Goal: Book appointment/travel/reservation

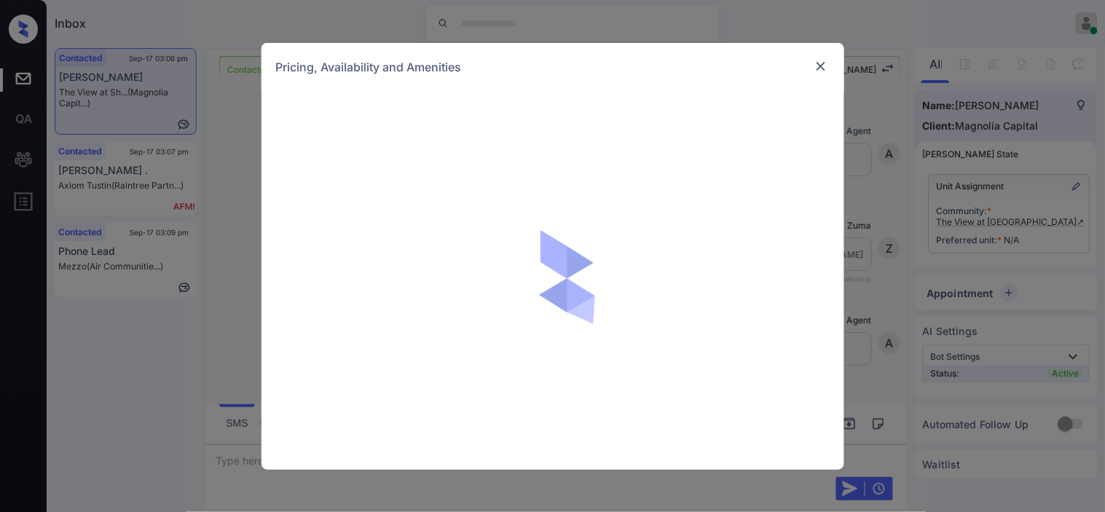
scroll to position [1630, 0]
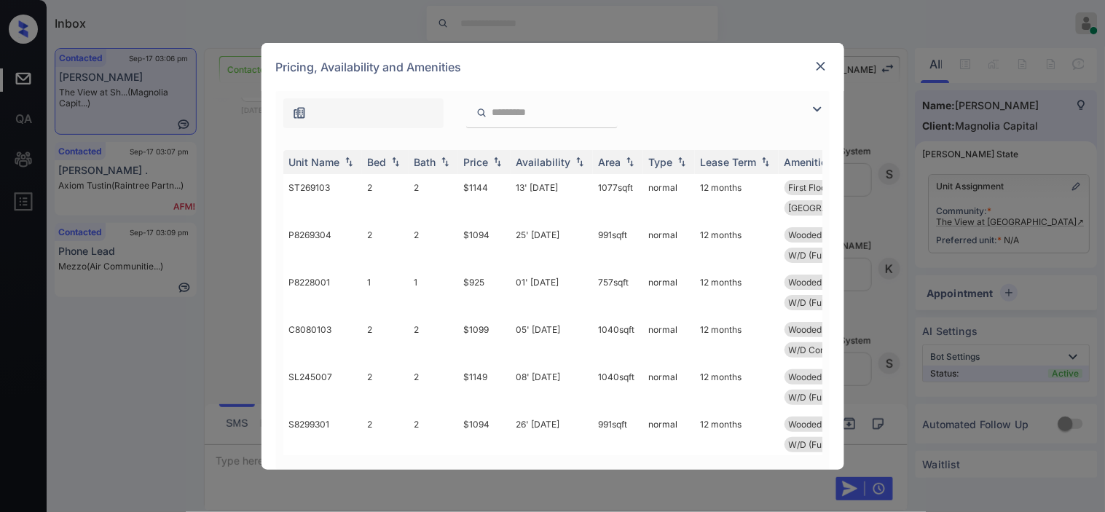
click at [816, 111] on img at bounding box center [816, 108] width 17 height 17
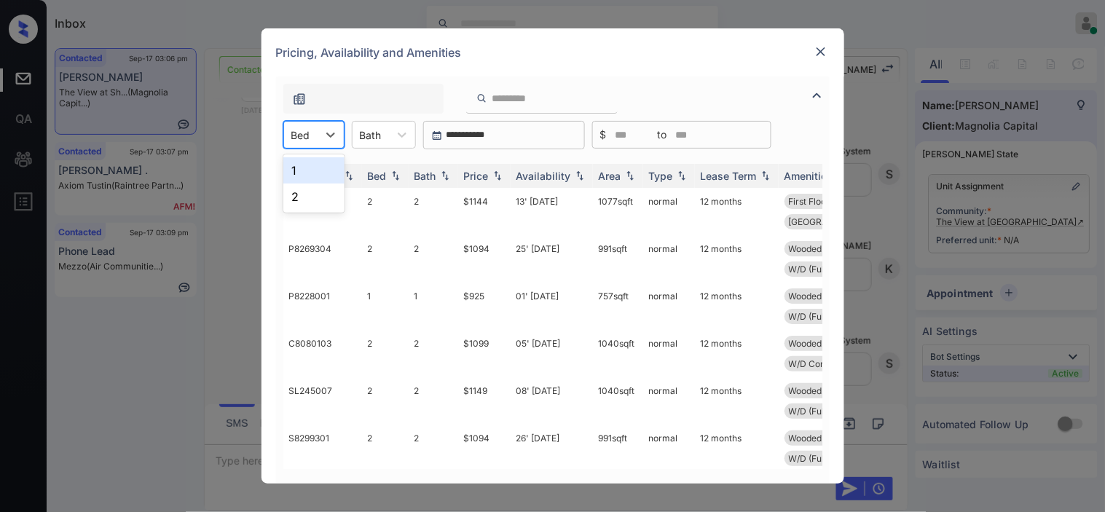
click at [310, 133] on div "Bed" at bounding box center [300, 135] width 33 height 21
click at [318, 192] on div "2" at bounding box center [313, 197] width 61 height 26
click at [490, 178] on img at bounding box center [497, 176] width 15 height 10
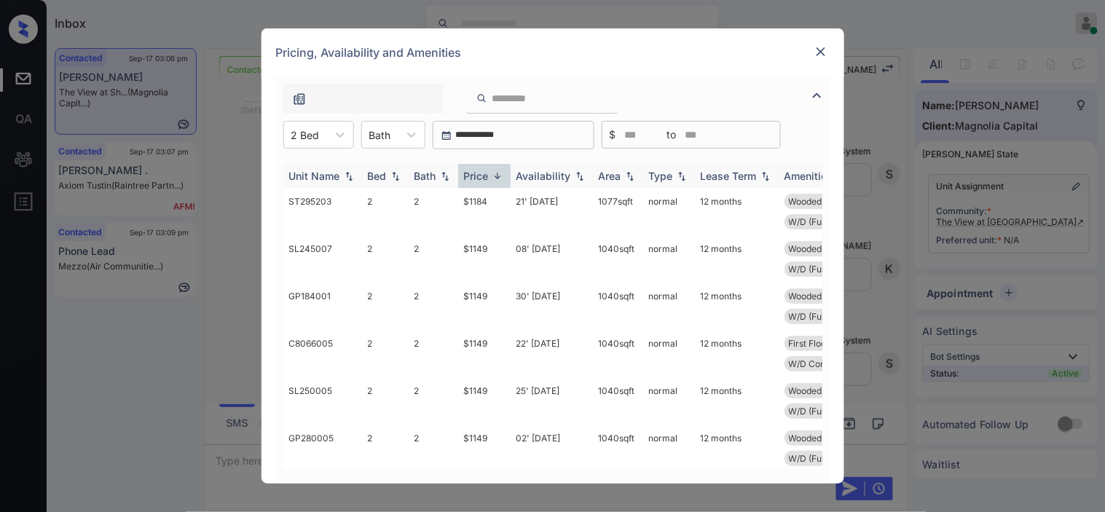
click at [490, 178] on img at bounding box center [497, 175] width 15 height 11
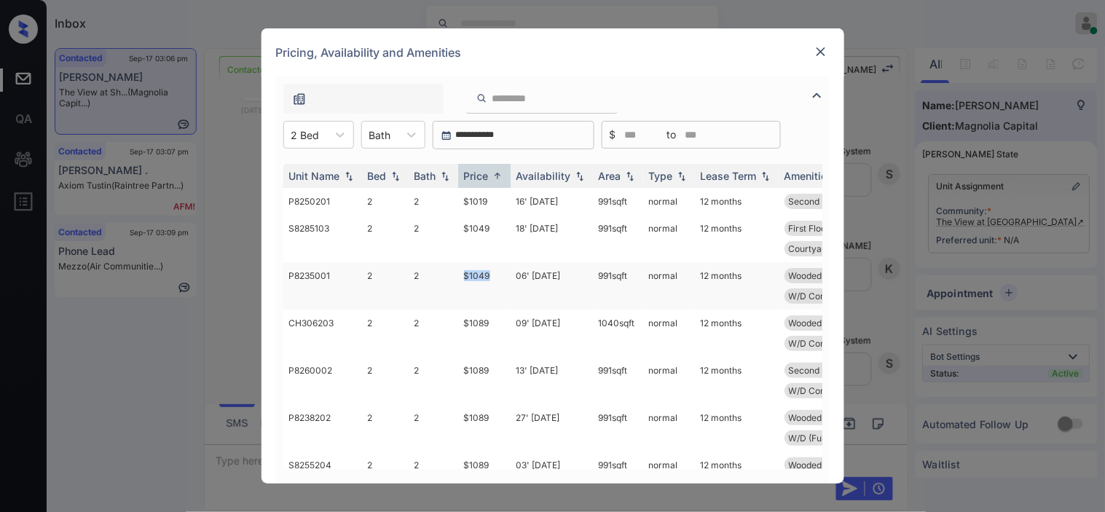
drag, startPoint x: 459, startPoint y: 272, endPoint x: 492, endPoint y: 272, distance: 33.5
click at [492, 272] on td "$1049" at bounding box center [484, 285] width 52 height 47
copy td "$1049"
click at [485, 268] on td "$1049" at bounding box center [484, 285] width 52 height 47
drag, startPoint x: 485, startPoint y: 268, endPoint x: 780, endPoint y: 4, distance: 395.6
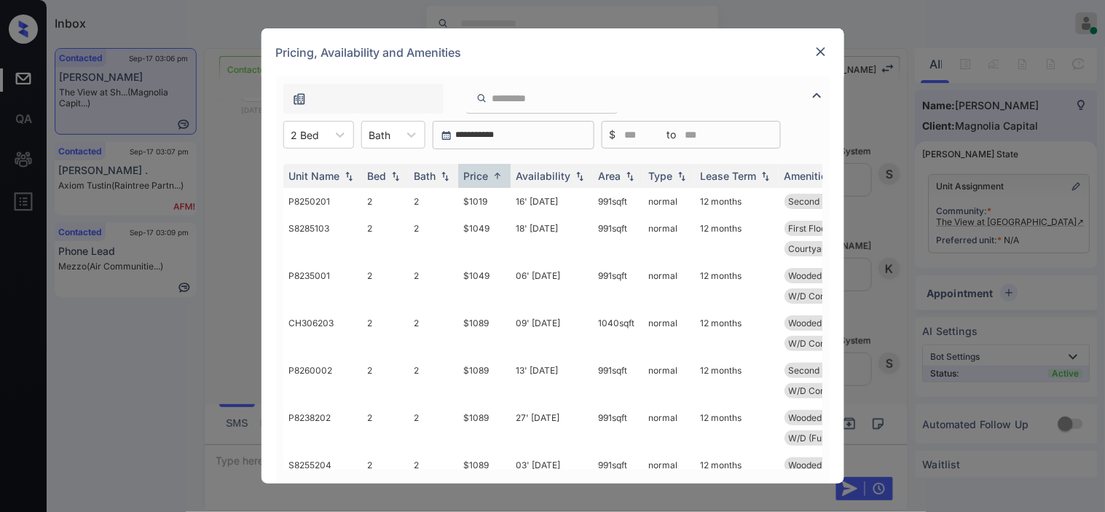
click at [505, 262] on td "$1049" at bounding box center [484, 285] width 52 height 47
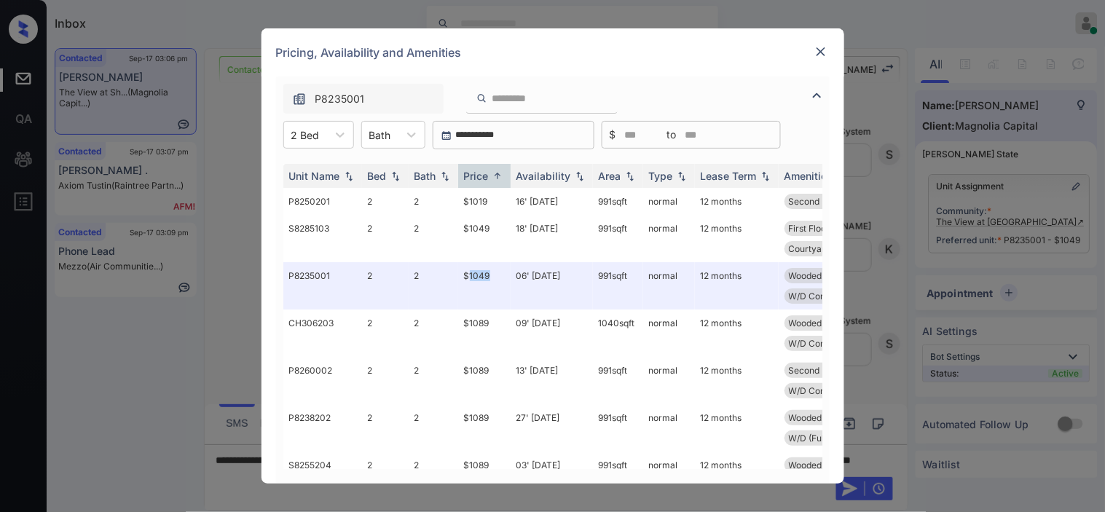
click at [816, 52] on img at bounding box center [820, 51] width 15 height 15
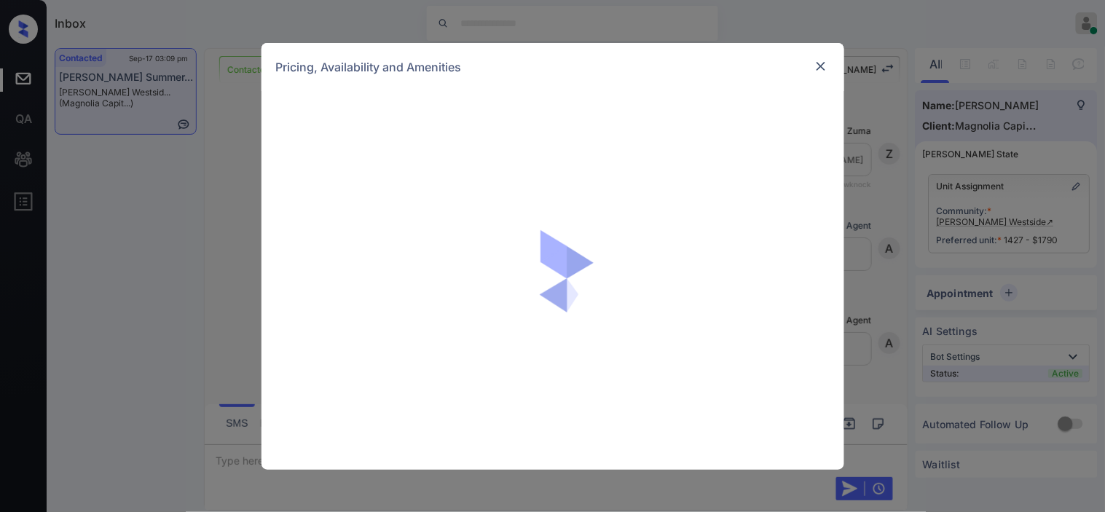
scroll to position [1167, 0]
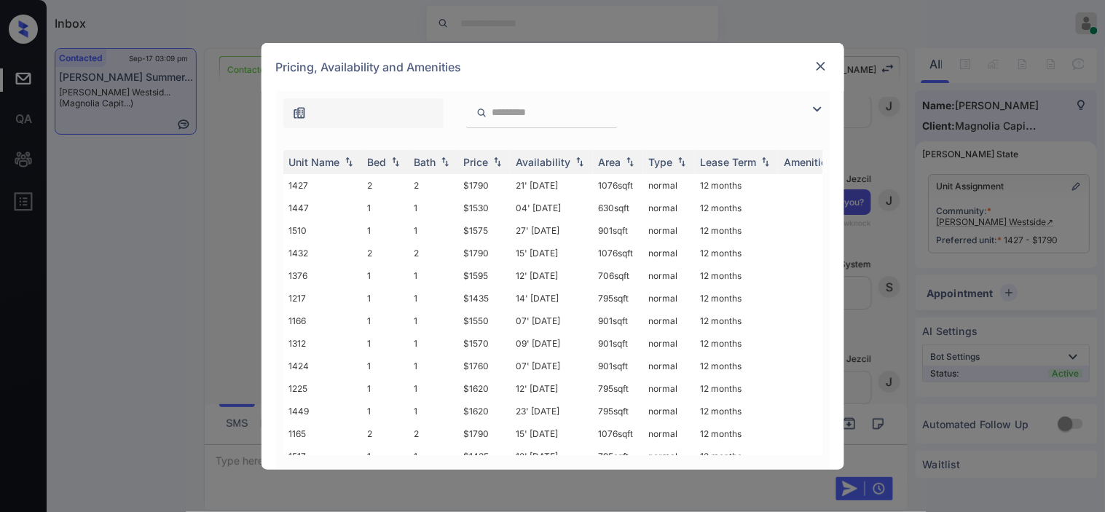
click at [819, 110] on img at bounding box center [816, 108] width 17 height 17
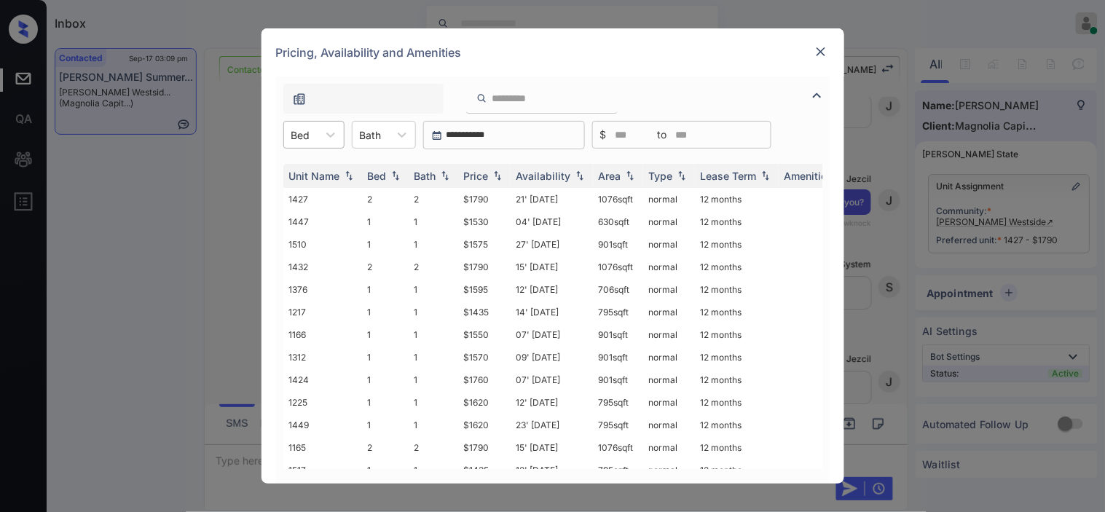
click at [312, 128] on div "Bed" at bounding box center [300, 135] width 33 height 21
click at [304, 188] on div "2" at bounding box center [313, 197] width 61 height 26
click at [497, 172] on img at bounding box center [497, 176] width 15 height 10
drag, startPoint x: 456, startPoint y: 198, endPoint x: 490, endPoint y: 199, distance: 34.2
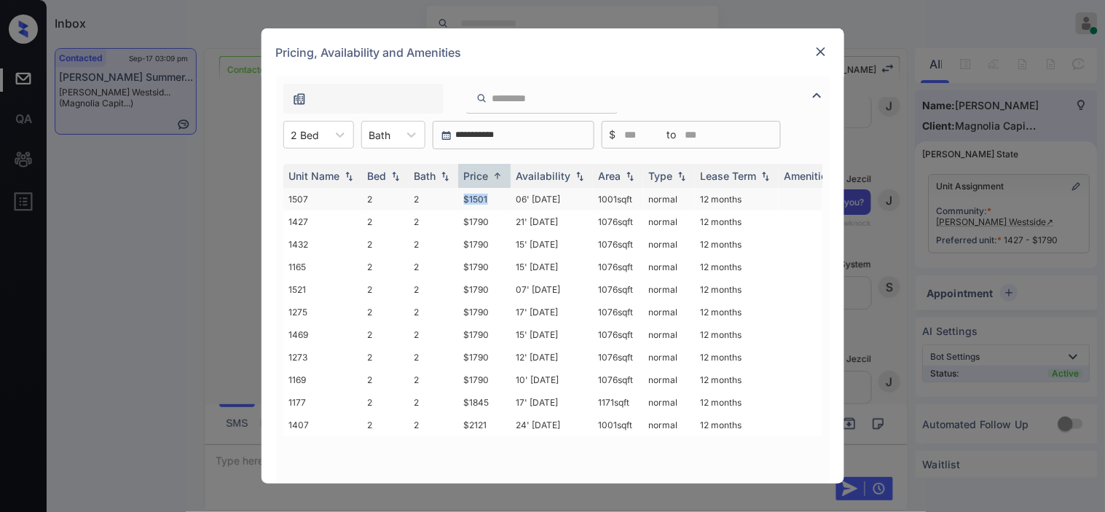
click at [490, 199] on tr "1507 2 2 $1501 06' Nov 25 1001 sqft normal 12 months" at bounding box center [663, 199] width 761 height 23
click at [301, 133] on div at bounding box center [305, 134] width 28 height 15
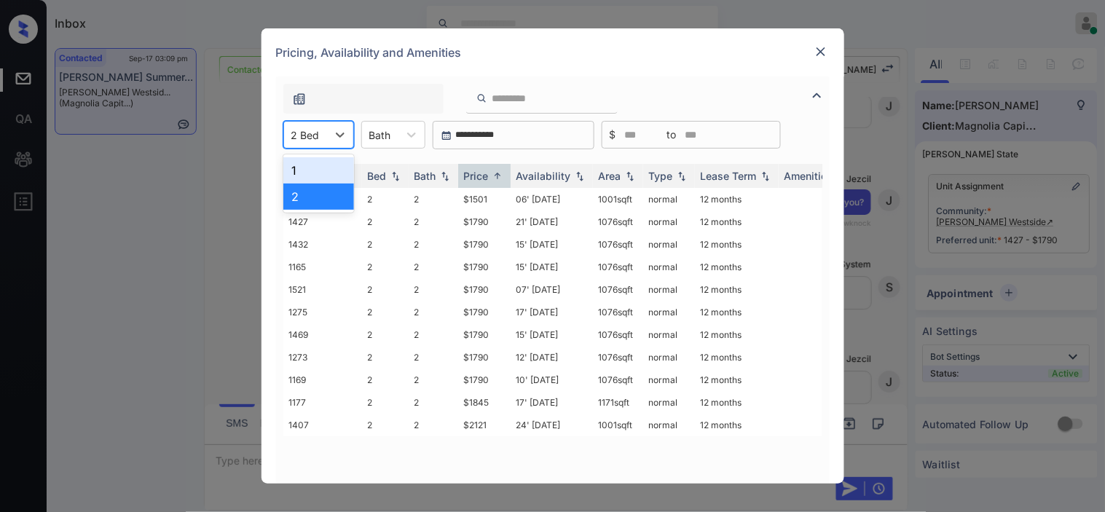
click at [309, 167] on div "1" at bounding box center [318, 170] width 71 height 26
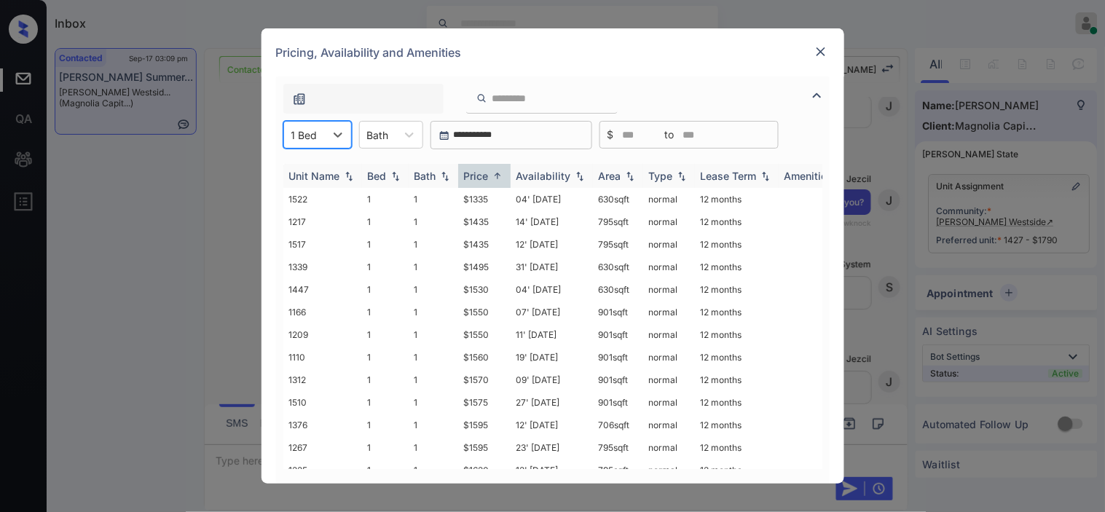
click at [497, 178] on img at bounding box center [497, 175] width 15 height 11
drag, startPoint x: 465, startPoint y: 263, endPoint x: 486, endPoint y: 263, distance: 21.8
click at [486, 263] on td "$1595" at bounding box center [484, 267] width 52 height 23
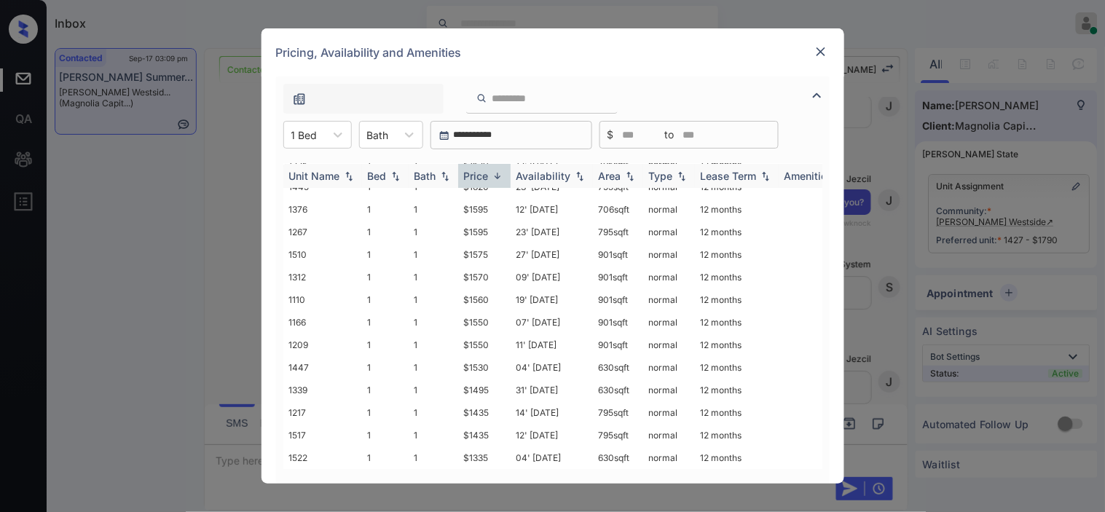
click at [496, 164] on th "Price" at bounding box center [484, 176] width 52 height 24
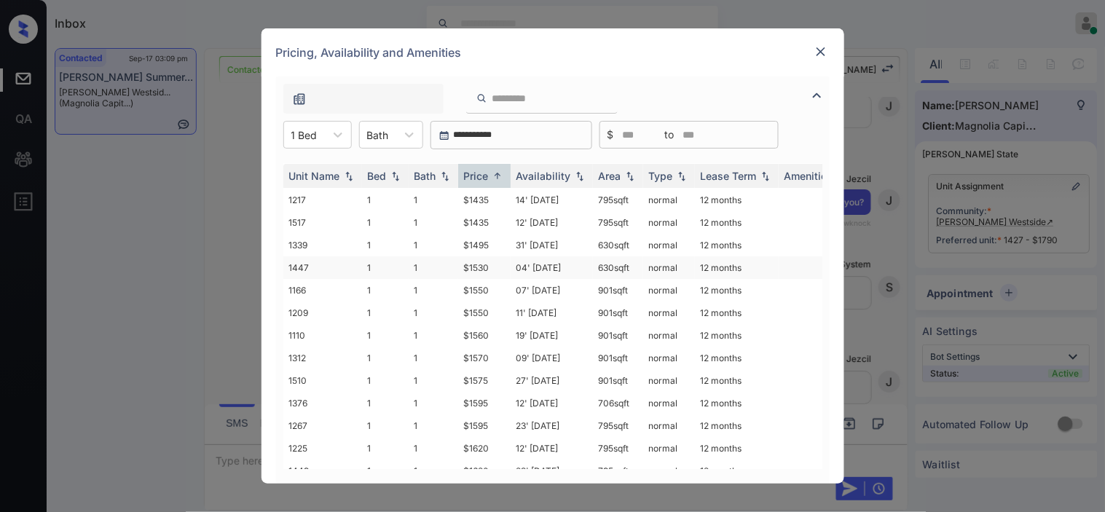
scroll to position [0, 0]
drag, startPoint x: 460, startPoint y: 277, endPoint x: 492, endPoint y: 285, distance: 32.3
click at [492, 285] on td "$1530" at bounding box center [484, 289] width 52 height 23
copy td "$1530"
click at [819, 50] on img at bounding box center [820, 51] width 15 height 15
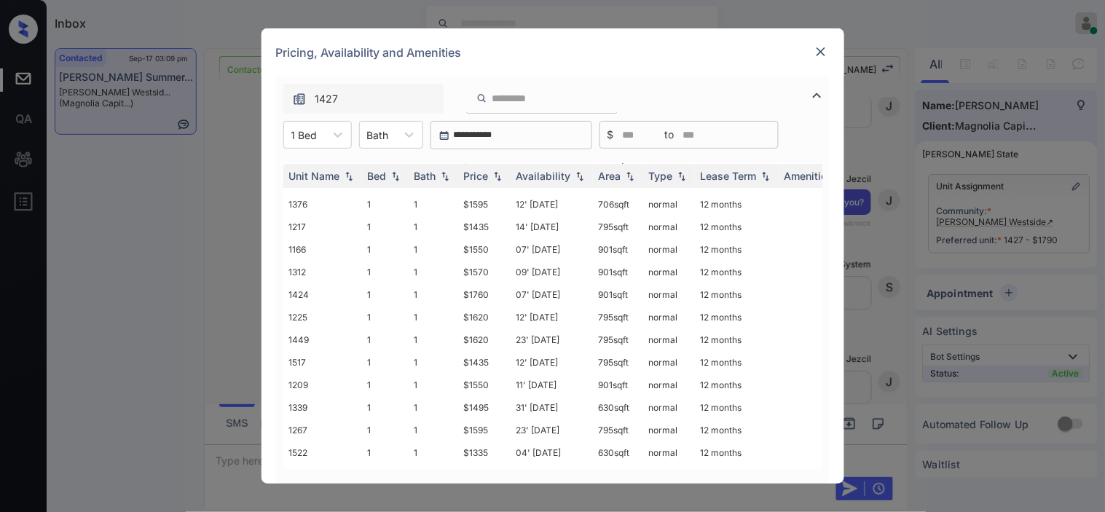
scroll to position [62, 0]
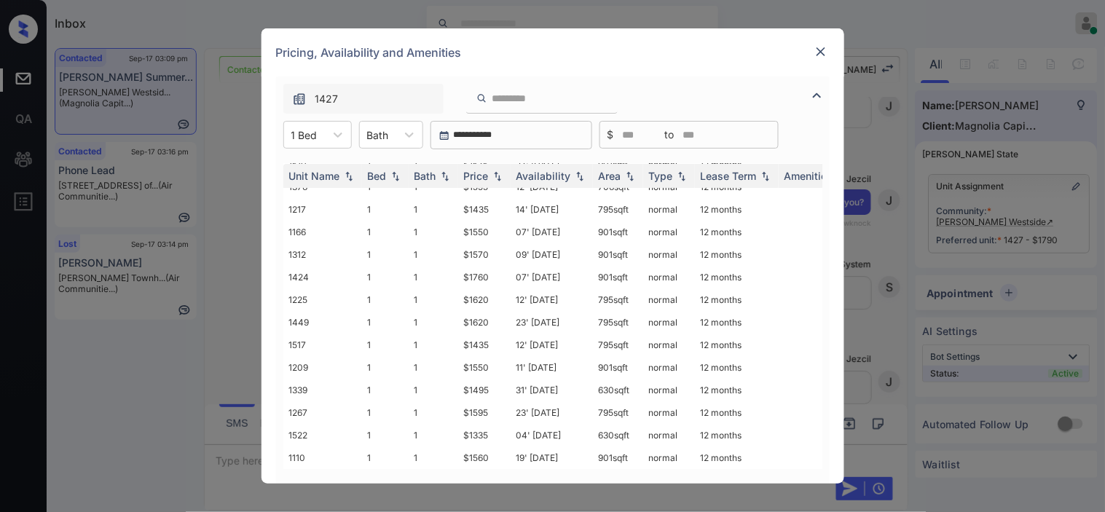
click at [820, 48] on img at bounding box center [820, 51] width 15 height 15
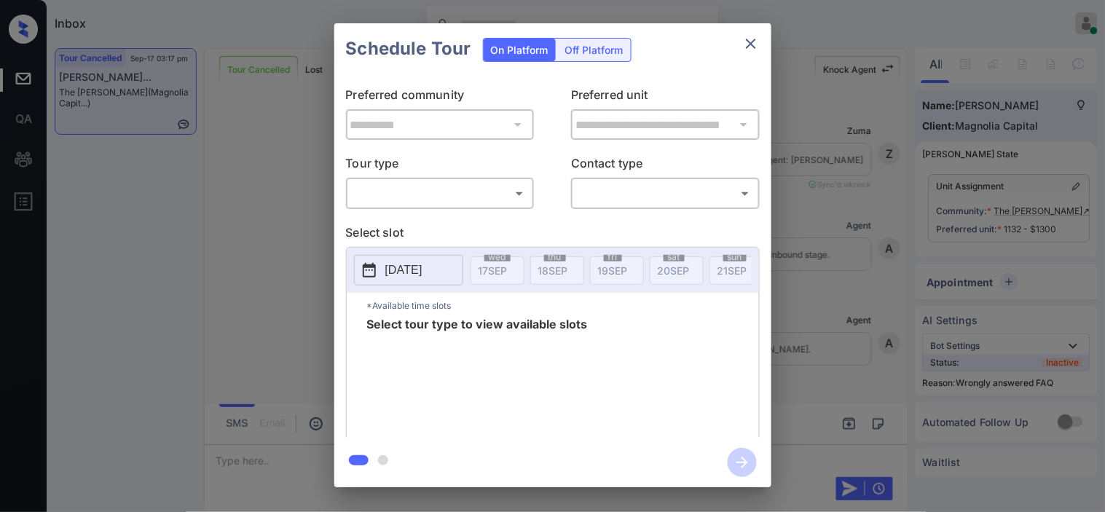
click at [397, 192] on body "Inbox Kristine Capara Online Set yourself offline Set yourself on break Profile…" at bounding box center [552, 256] width 1105 height 512
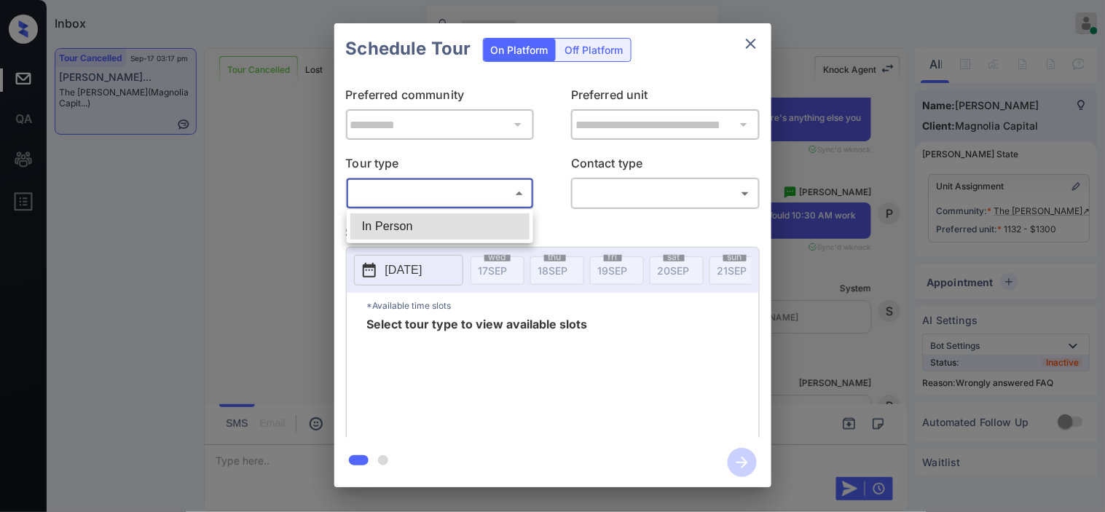
click at [399, 222] on li "In Person" at bounding box center [439, 226] width 179 height 26
type input "********"
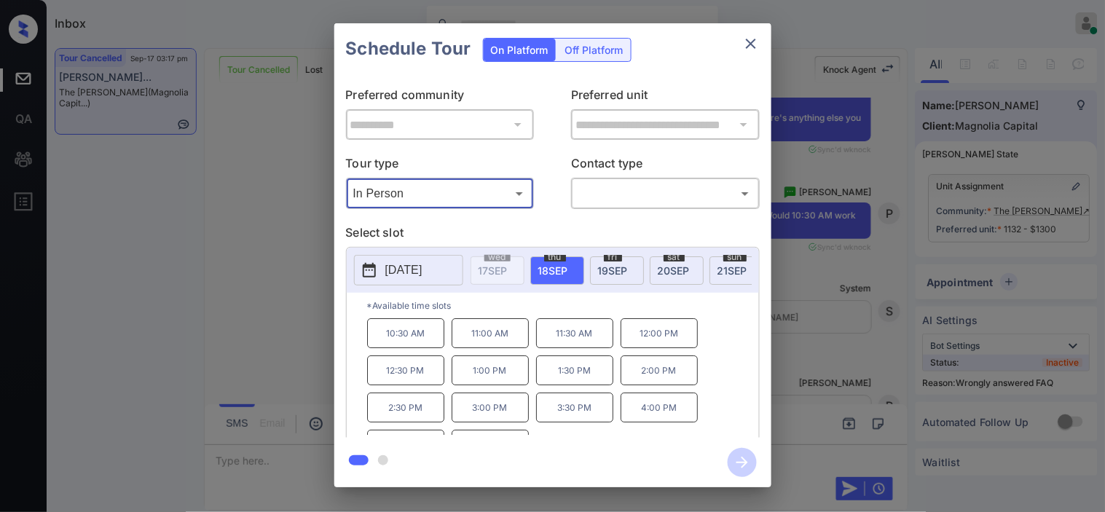
drag, startPoint x: 239, startPoint y: 259, endPoint x: 250, endPoint y: 258, distance: 10.9
click at [250, 258] on div "**********" at bounding box center [552, 255] width 1105 height 510
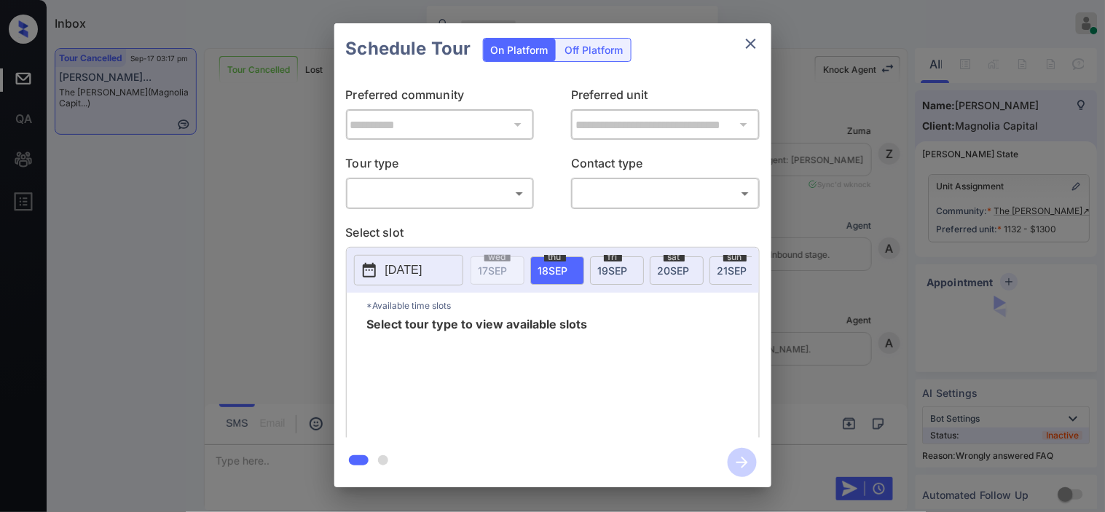
click at [399, 205] on div "​ ​" at bounding box center [440, 193] width 189 height 31
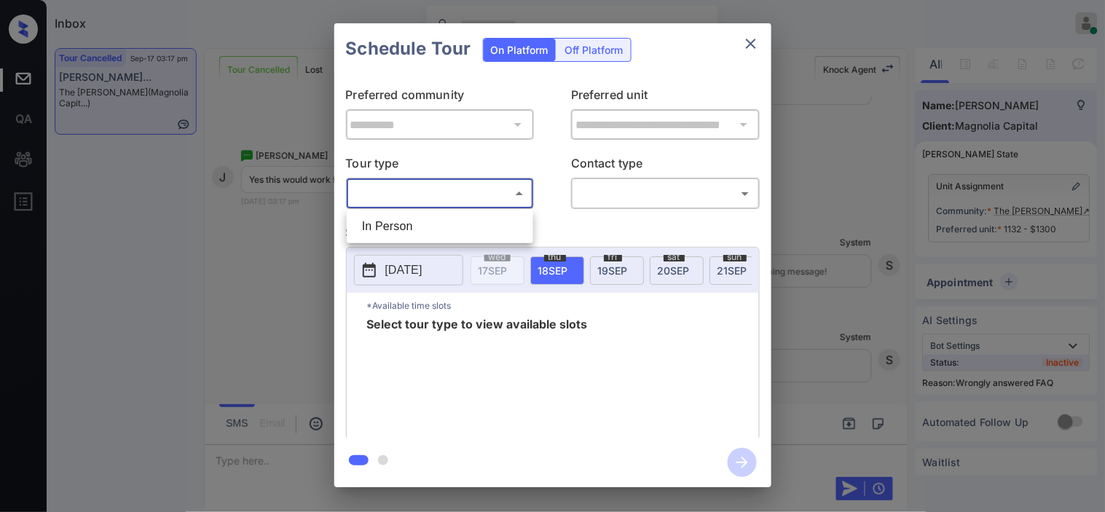
click at [409, 201] on body "Inbox [PERSON_NAME] Online Set yourself offline Set yourself on break Profile S…" at bounding box center [552, 256] width 1105 height 512
click at [410, 224] on li "In Person" at bounding box center [439, 226] width 179 height 26
type input "********"
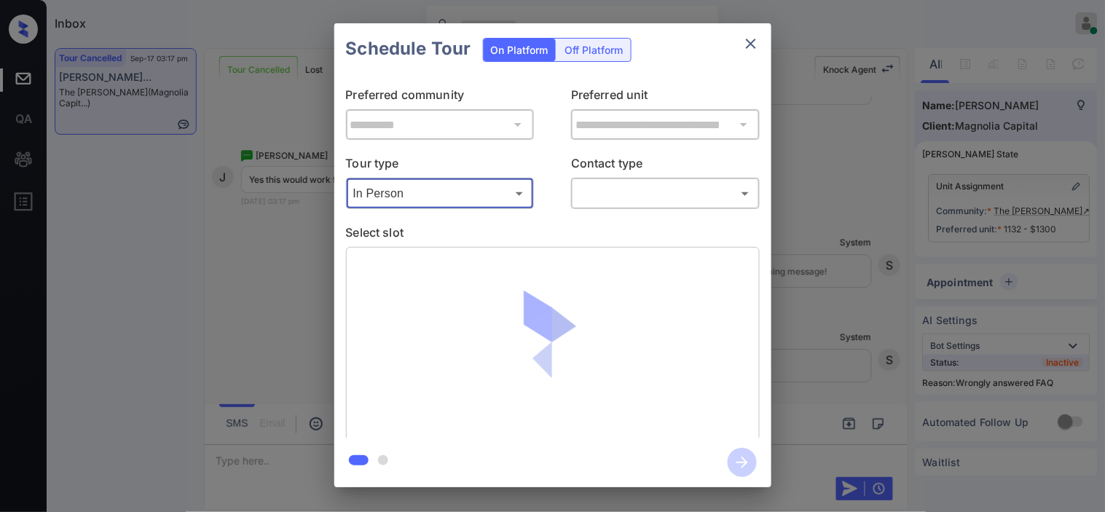
click at [625, 194] on body "Inbox [PERSON_NAME] Online Set yourself offline Set yourself on break Profile S…" at bounding box center [552, 256] width 1105 height 512
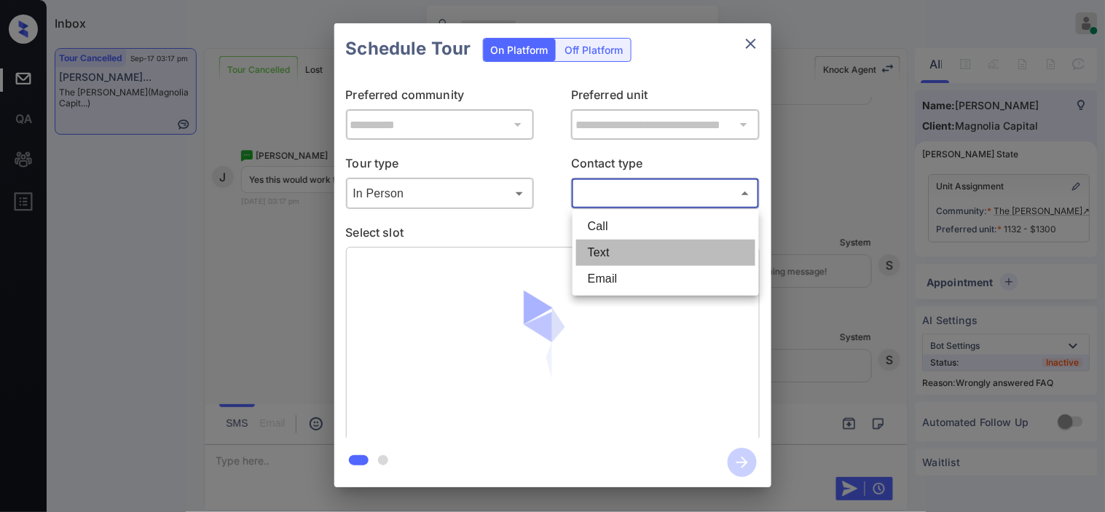
click at [614, 250] on li "Text" at bounding box center [665, 253] width 179 height 26
type input "****"
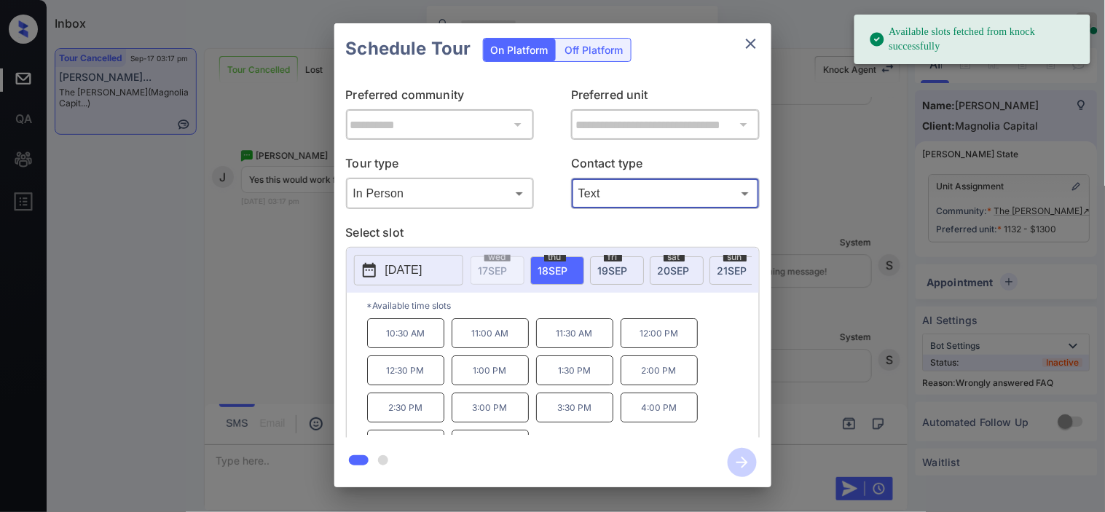
click at [409, 344] on p "10:30 AM" at bounding box center [405, 333] width 77 height 30
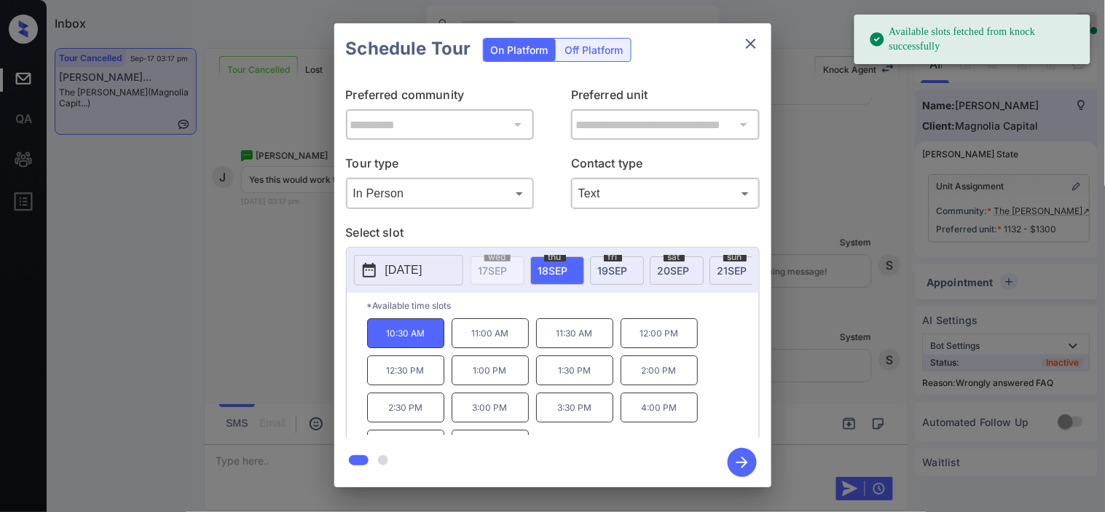
click at [737, 463] on icon "button" at bounding box center [741, 462] width 29 height 29
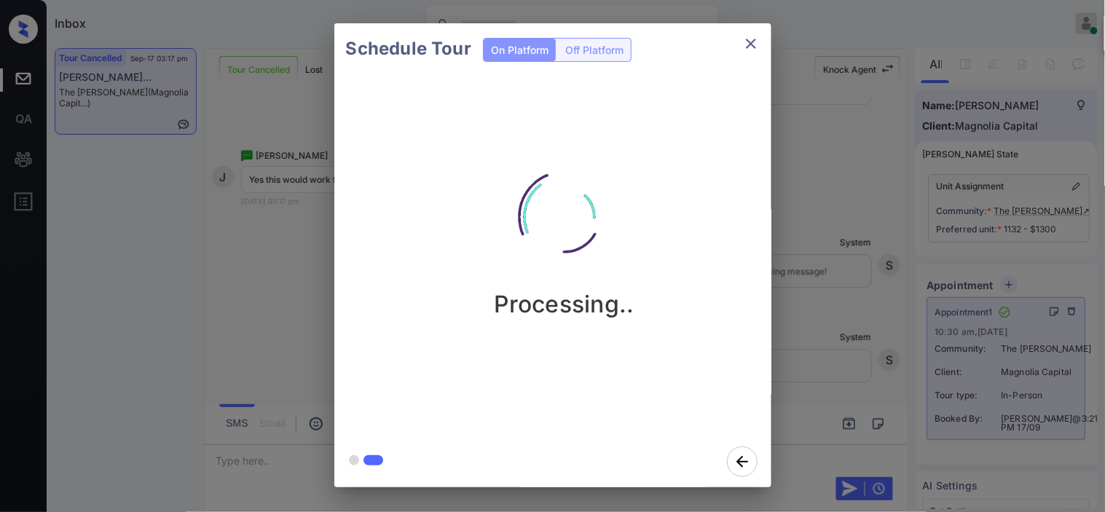
click at [821, 325] on div "Schedule Tour On Platform Off Platform Processing.." at bounding box center [552, 255] width 1105 height 510
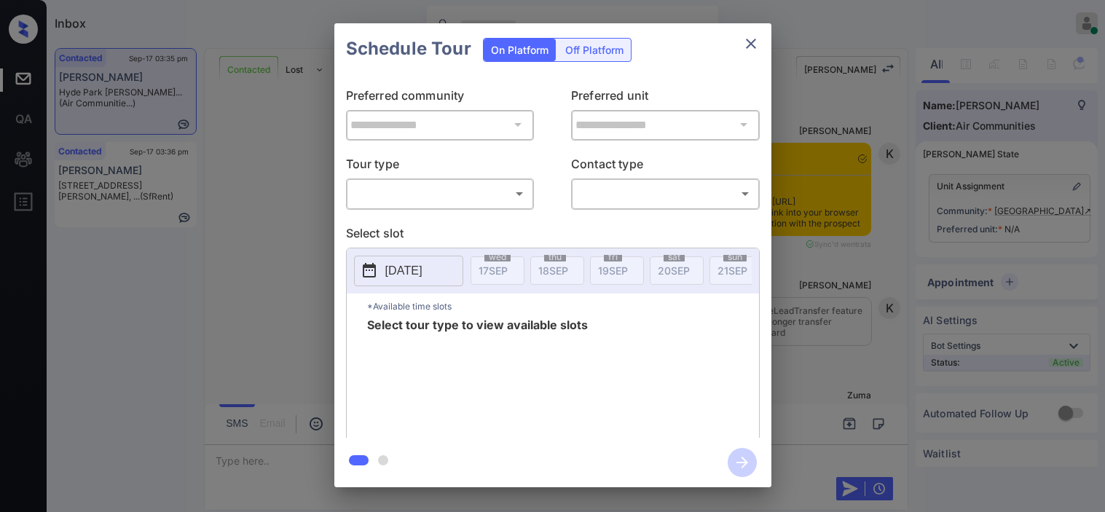
click at [404, 202] on body "Inbox [PERSON_NAME] Online Set yourself offline Set yourself on break Profile S…" at bounding box center [552, 256] width 1105 height 512
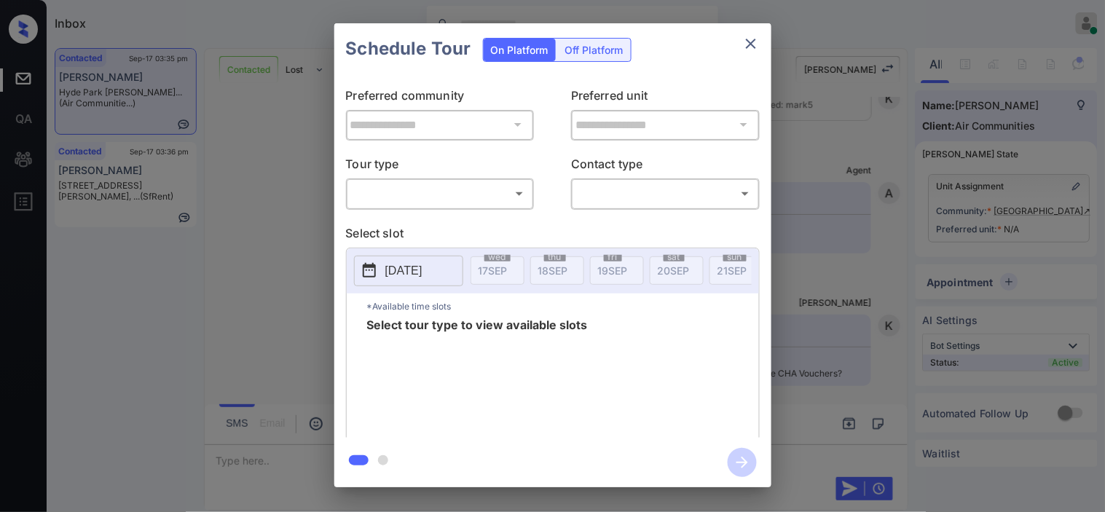
type input "********"
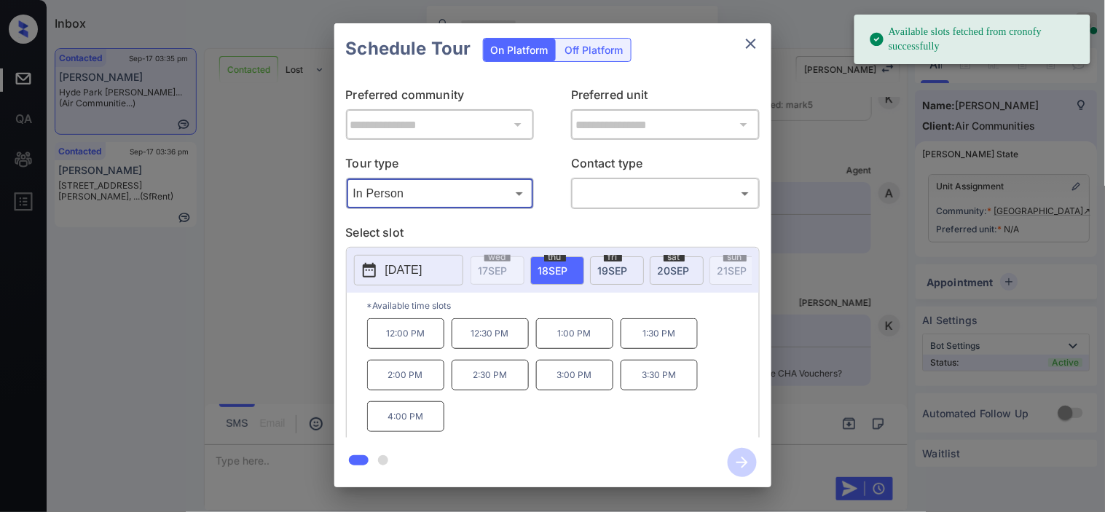
click at [253, 261] on div "**********" at bounding box center [552, 255] width 1105 height 510
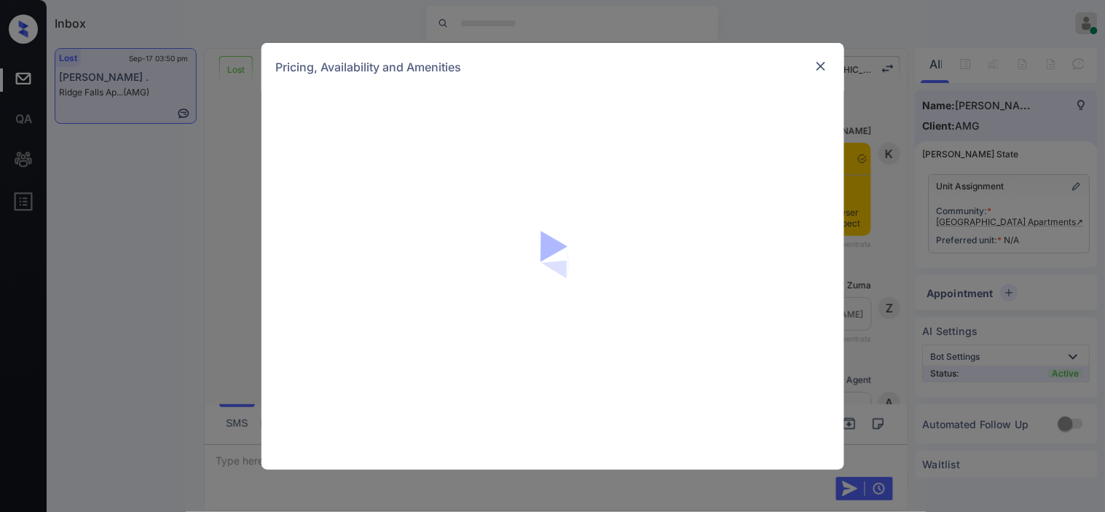
scroll to position [4431, 0]
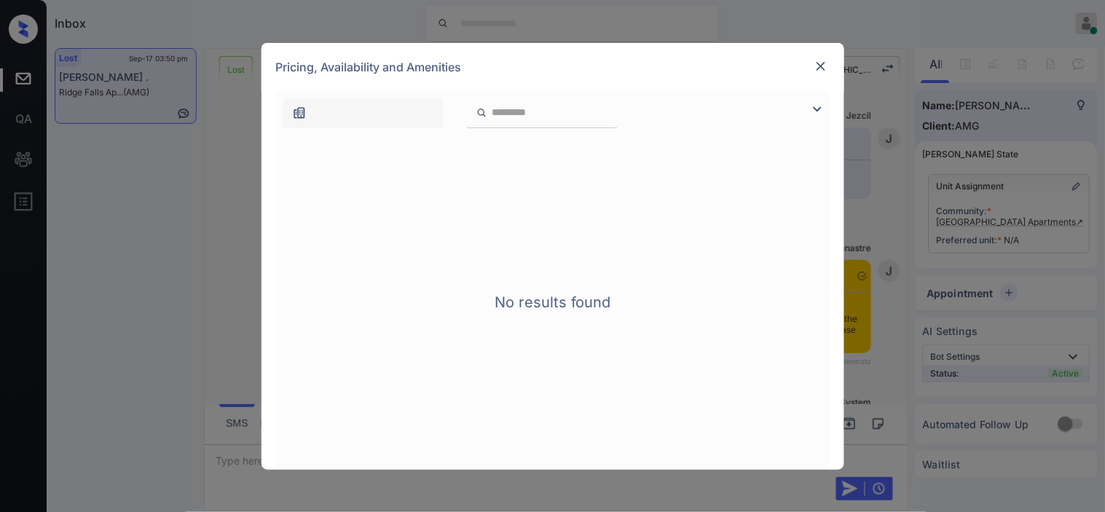
click at [817, 109] on img at bounding box center [816, 108] width 17 height 17
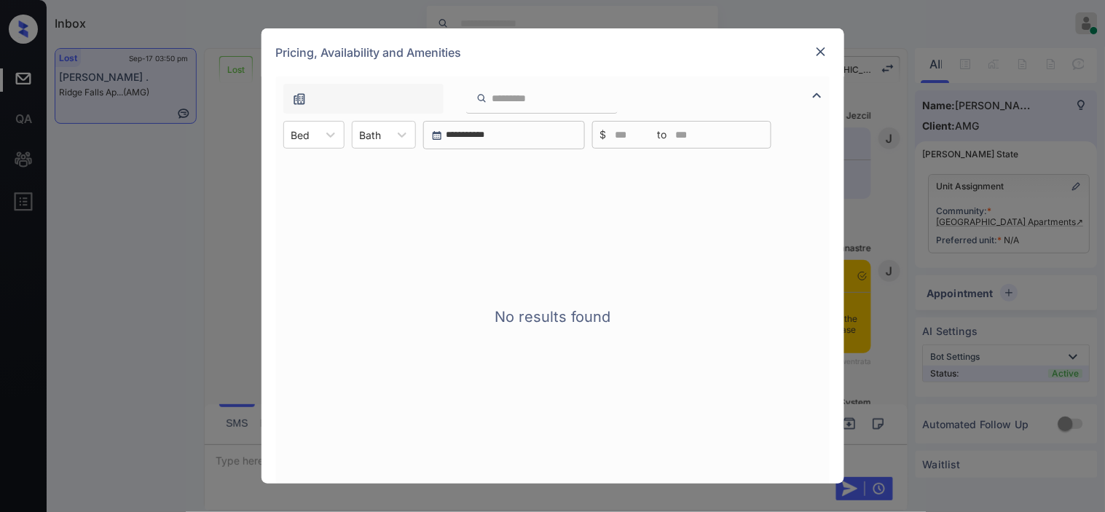
click at [827, 49] on img at bounding box center [820, 51] width 15 height 15
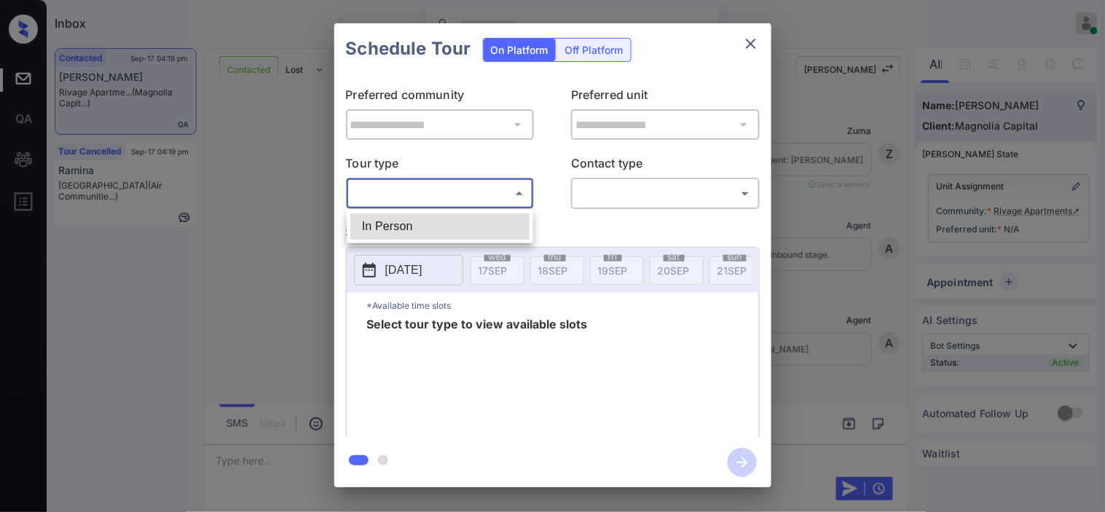
scroll to position [2134, 0]
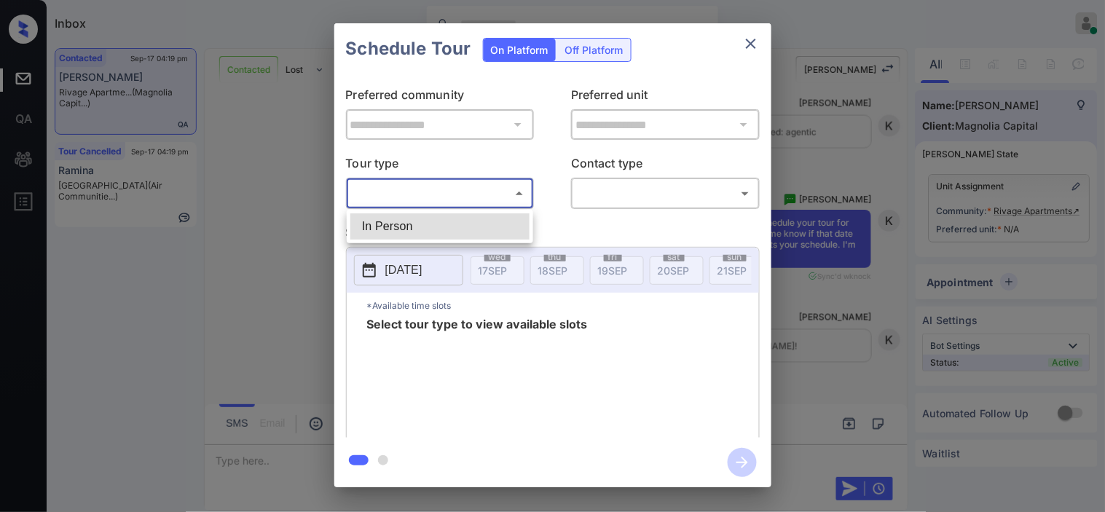
click at [447, 234] on li "In Person" at bounding box center [439, 226] width 179 height 26
type input "********"
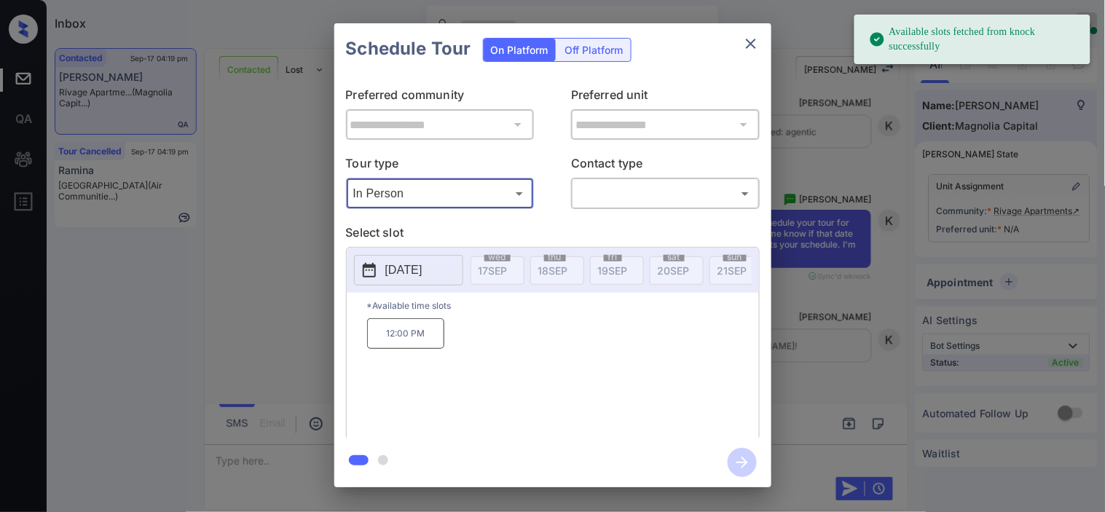
click at [371, 268] on icon at bounding box center [369, 270] width 13 height 15
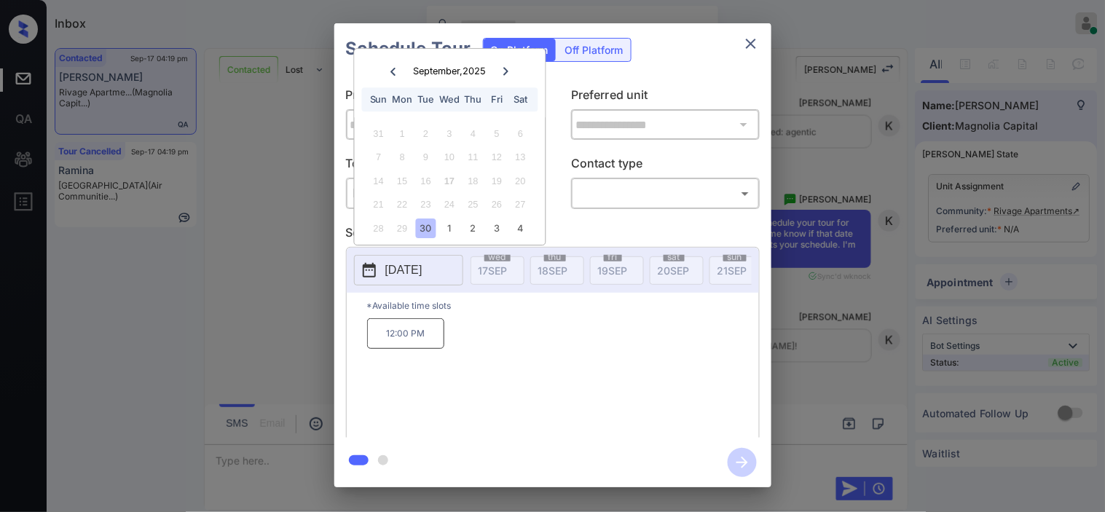
click at [282, 368] on div "**********" at bounding box center [552, 255] width 1105 height 510
